Goal: Find specific page/section: Find specific page/section

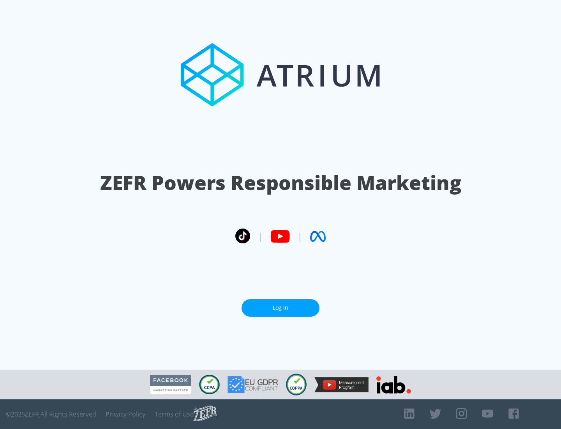
click at [280, 307] on link "Log In" at bounding box center [281, 308] width 78 height 18
